Goal: Navigation & Orientation: Find specific page/section

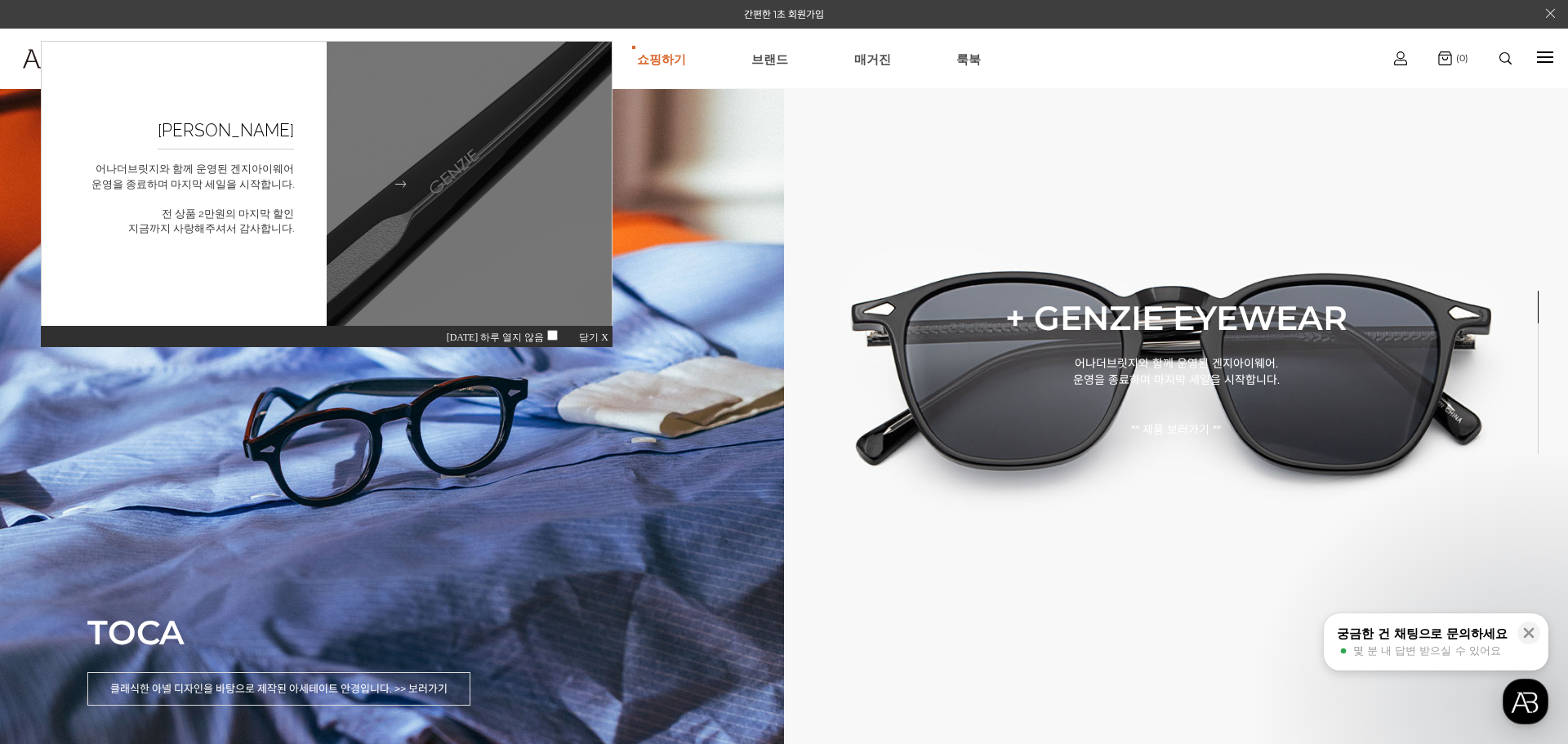
click at [333, 207] on img at bounding box center [469, 184] width 313 height 314
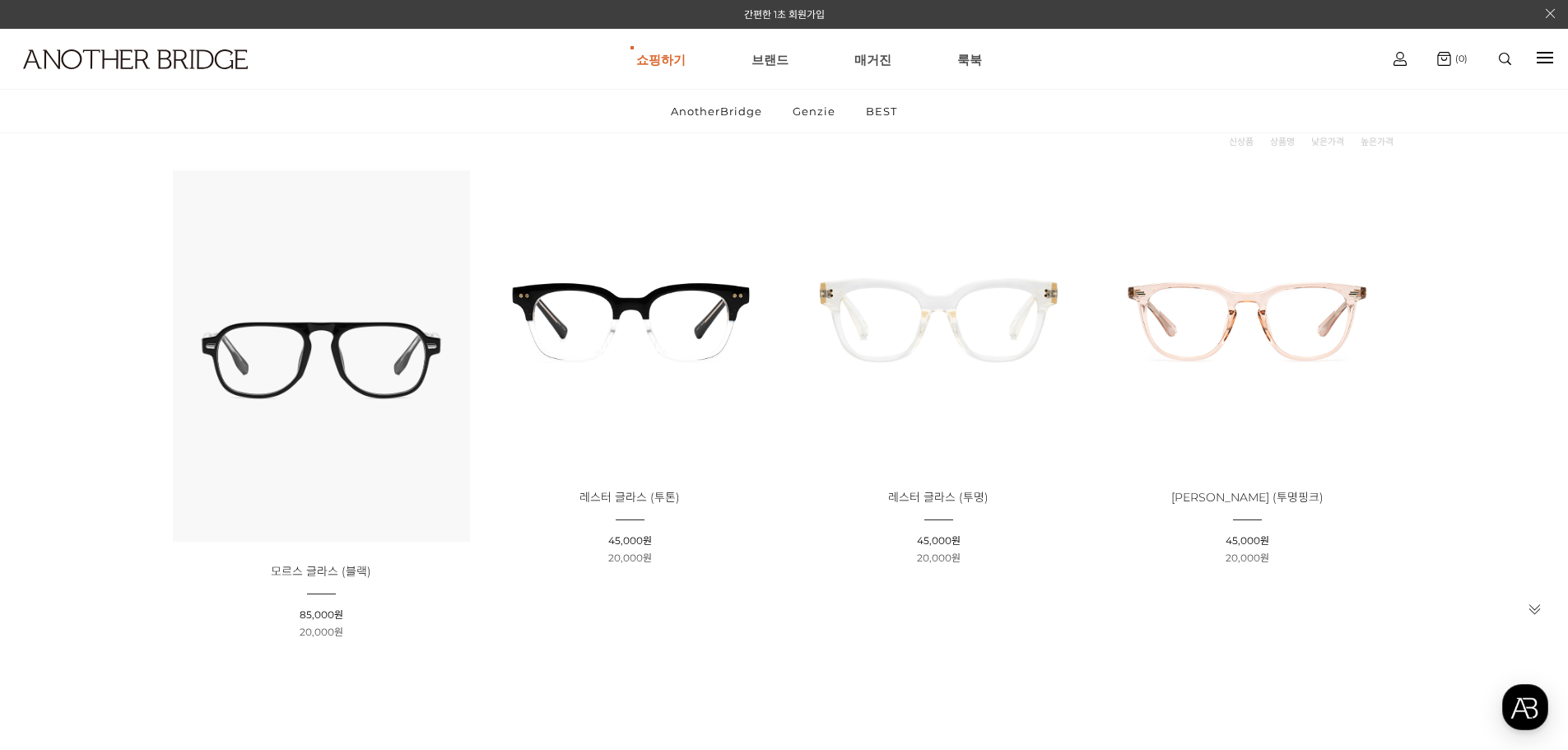
click at [329, 348] on img at bounding box center [322, 356] width 297 height 372
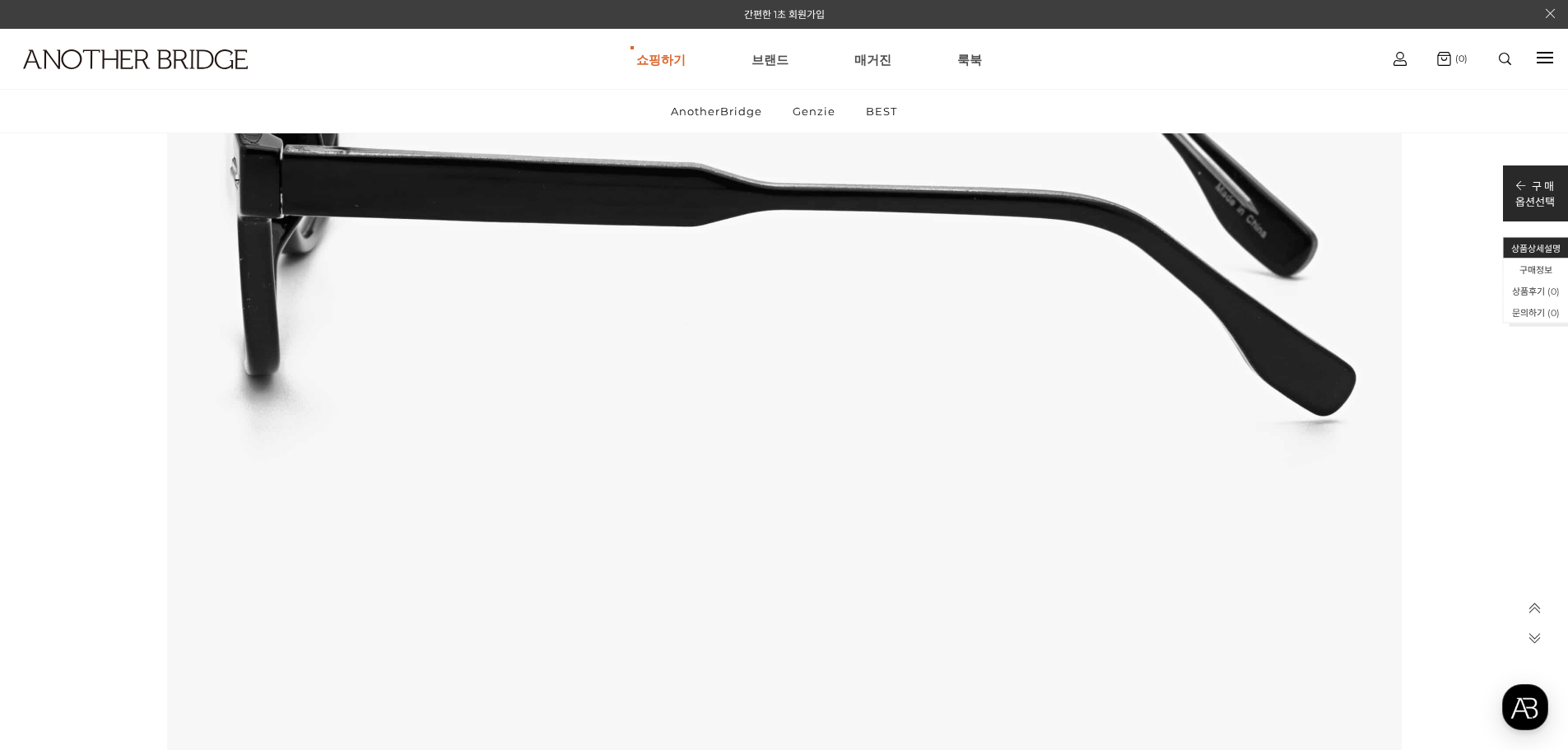
scroll to position [3459, 0]
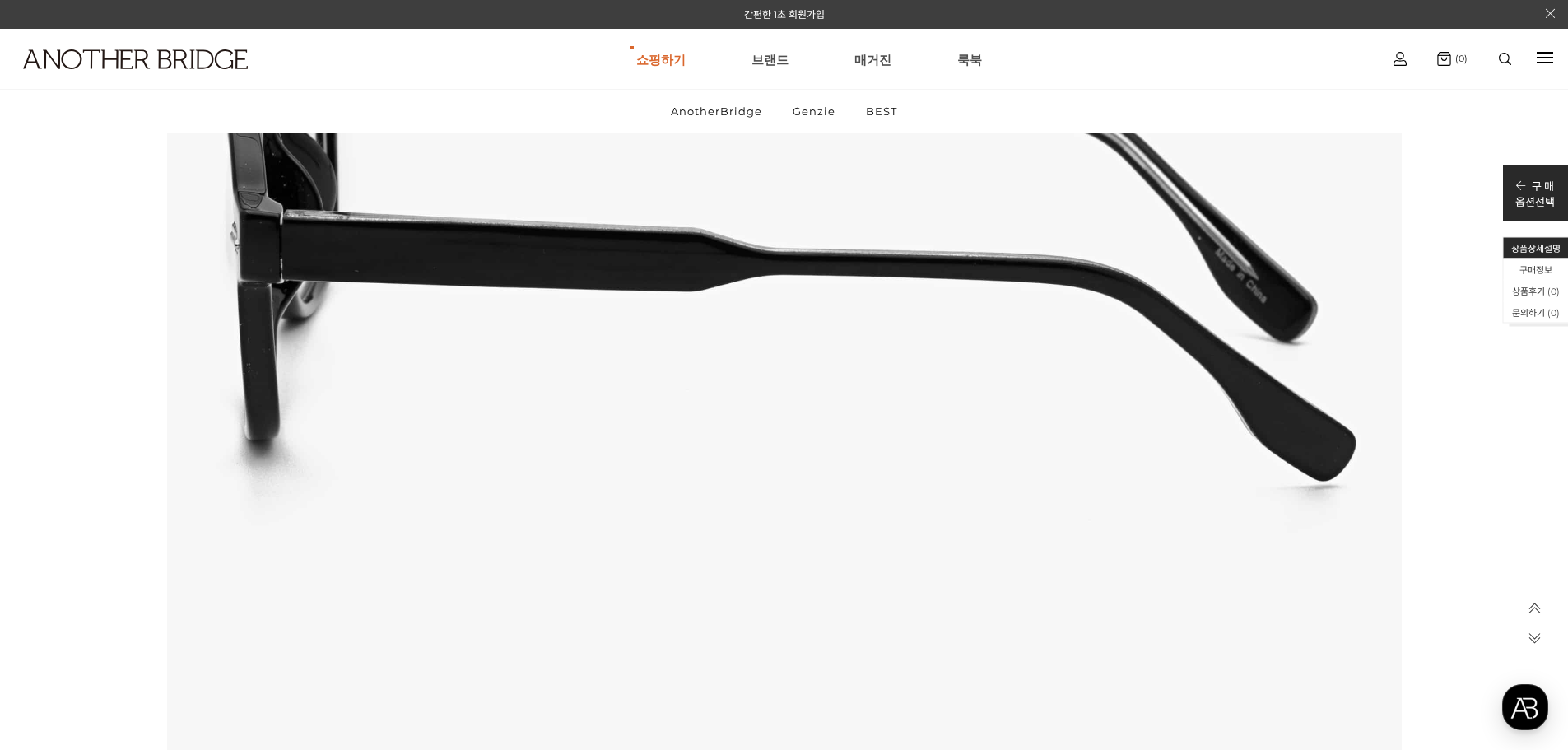
click at [71, 48] on h1 at bounding box center [122, 58] width 243 height 60
click at [821, 114] on link "Genzie" at bounding box center [814, 111] width 71 height 43
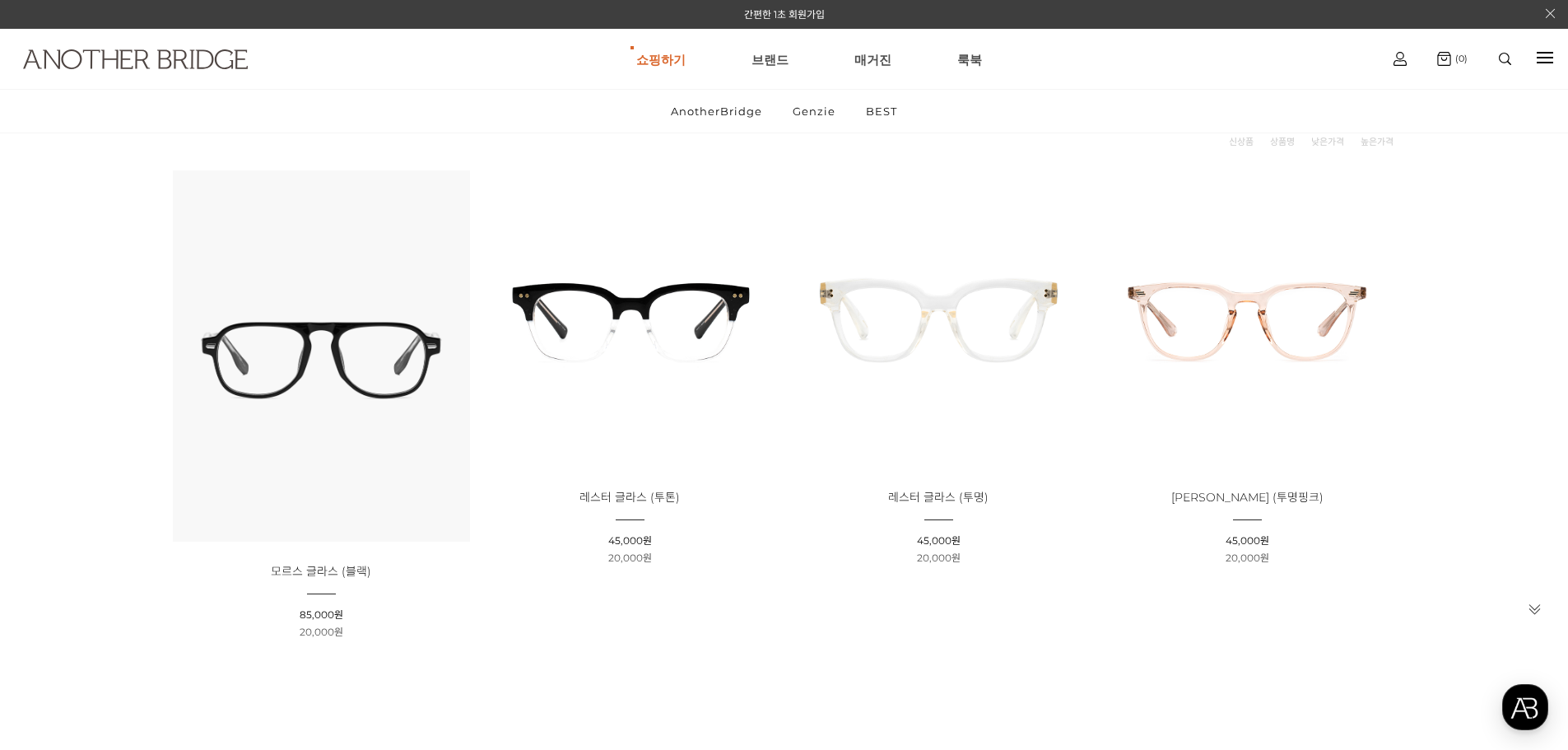
click at [52, 63] on img at bounding box center [135, 59] width 225 height 20
